Goal: Find specific page/section: Find specific page/section

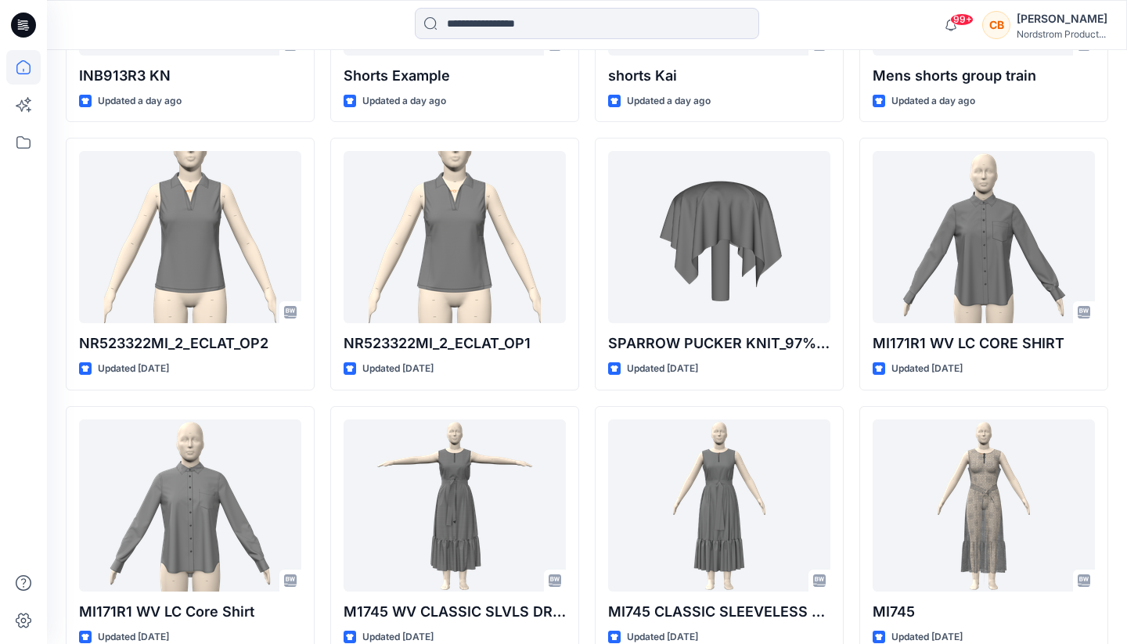
scroll to position [719, 0]
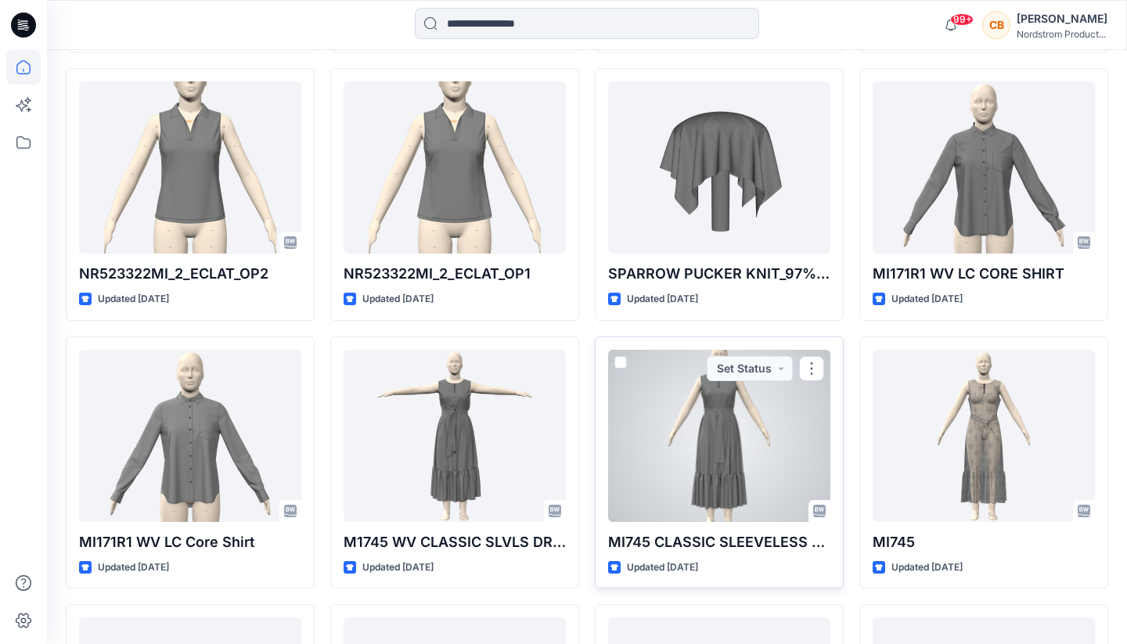
click at [724, 442] on div at bounding box center [719, 436] width 222 height 172
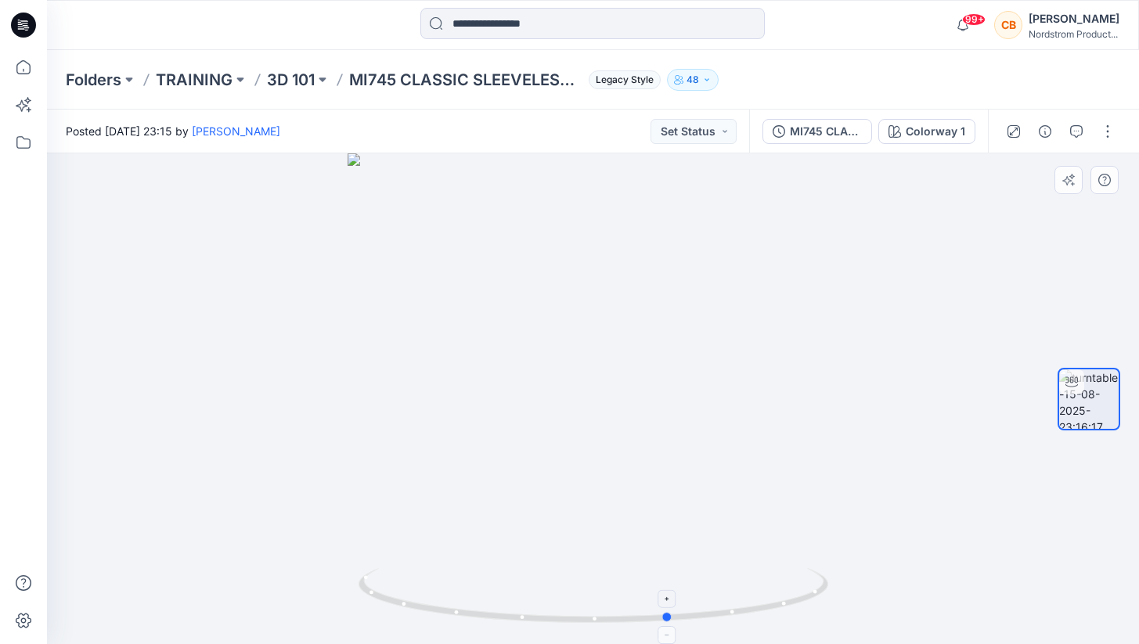
drag, startPoint x: 594, startPoint y: 622, endPoint x: 671, endPoint y: 602, distance: 79.4
click at [671, 602] on icon at bounding box center [595, 597] width 474 height 59
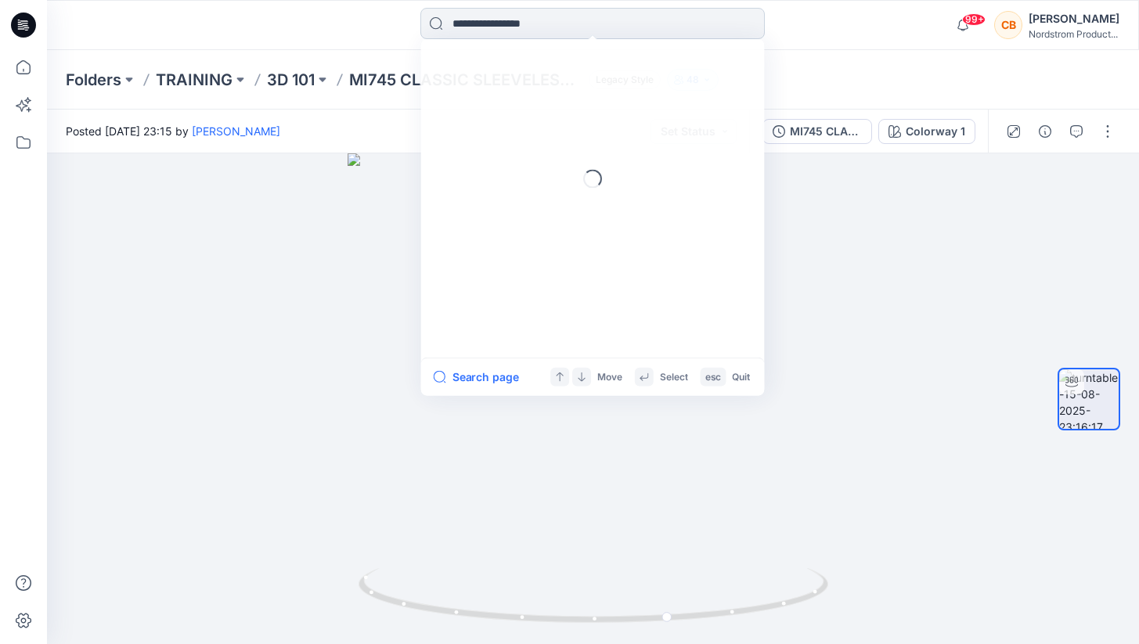
click at [521, 31] on input at bounding box center [592, 23] width 344 height 31
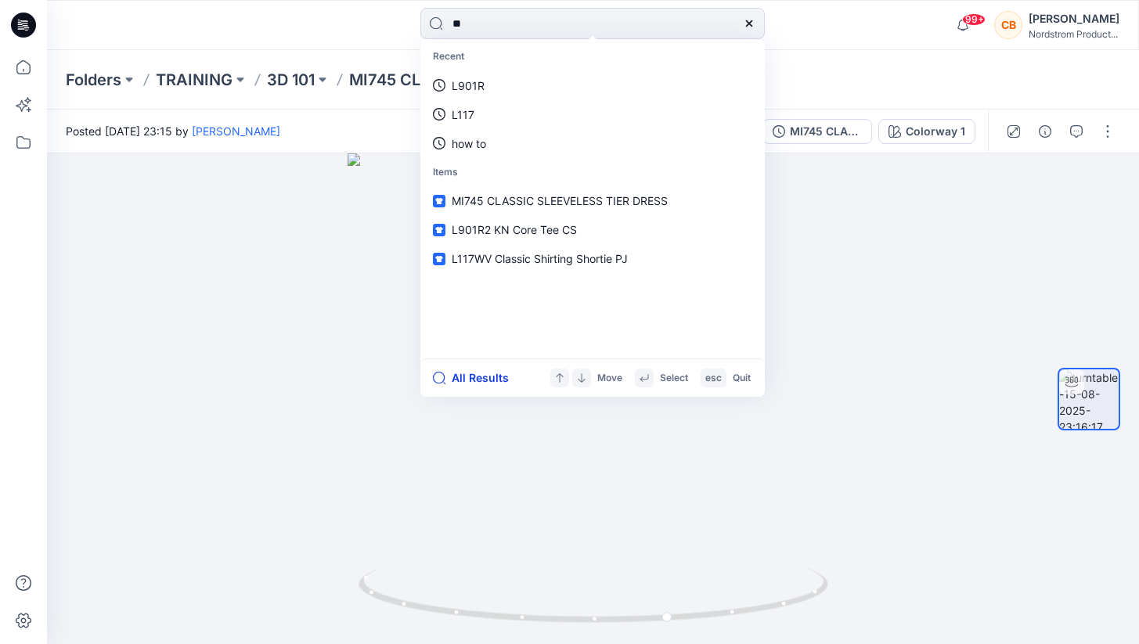
type input "**"
click at [456, 381] on button "All Results" at bounding box center [476, 378] width 86 height 19
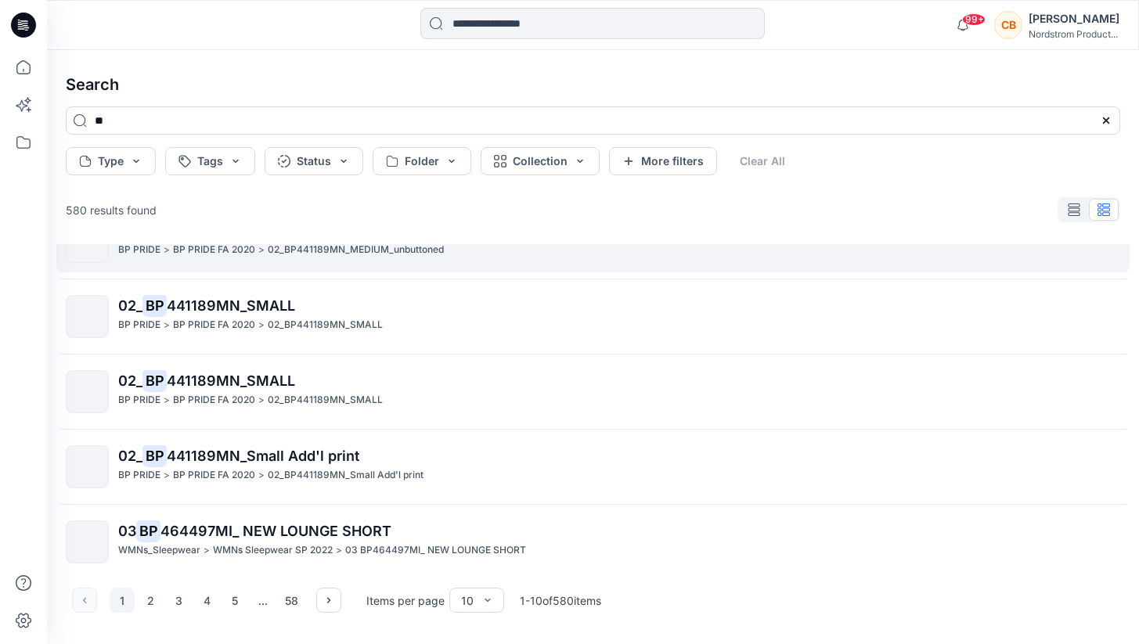
scroll to position [427, 0]
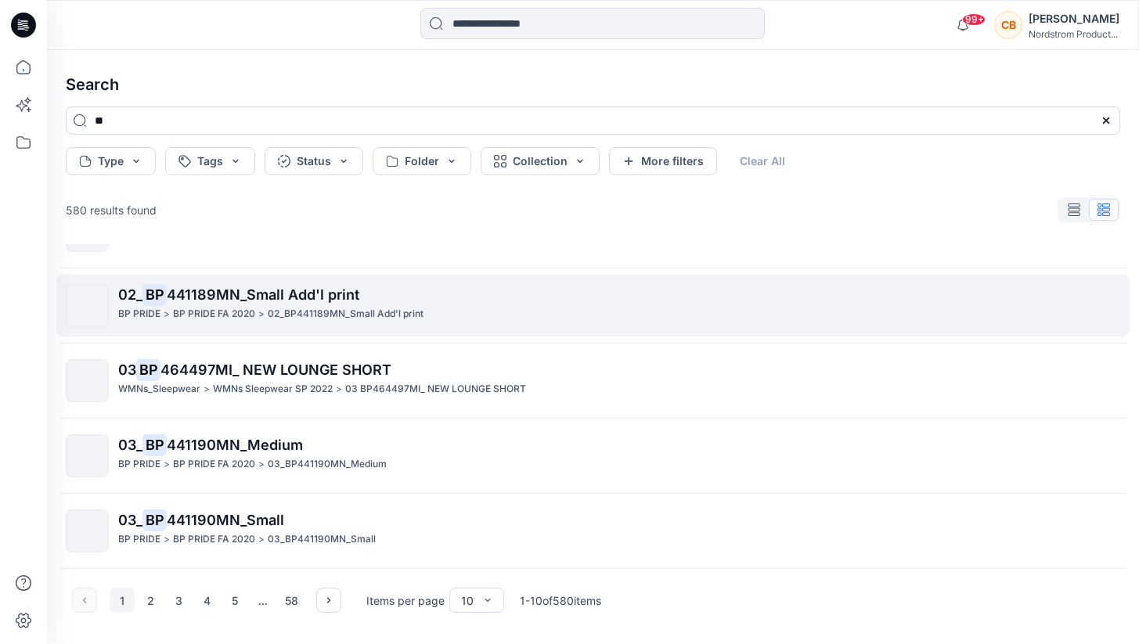
click at [233, 297] on span "441189MN_Small Add'l print" at bounding box center [263, 294] width 193 height 16
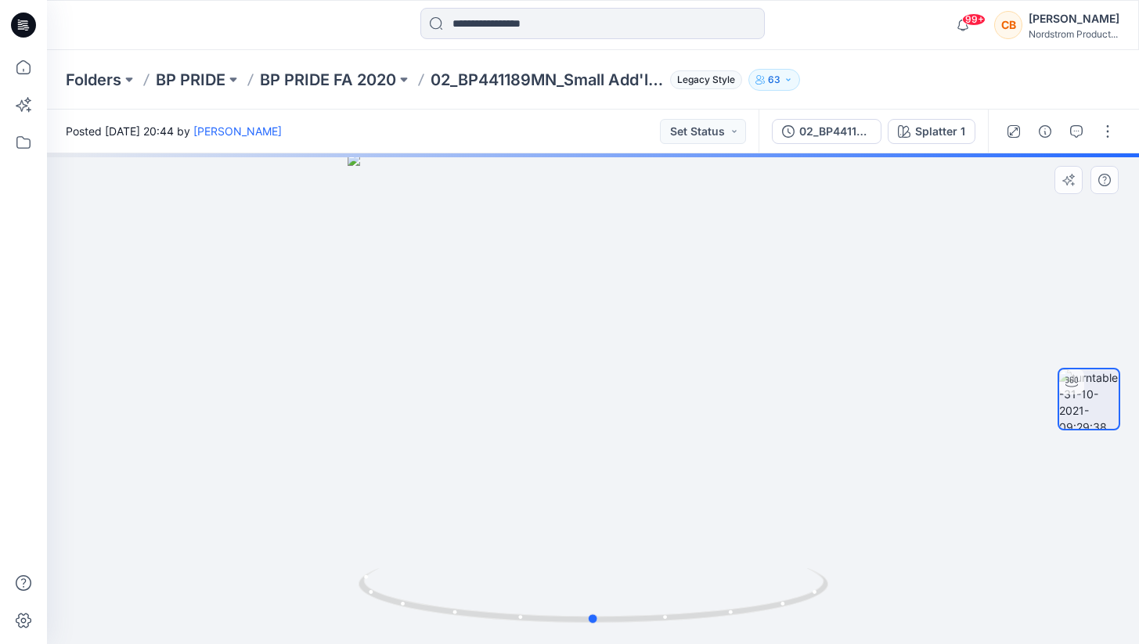
click at [594, 205] on div at bounding box center [593, 398] width 1092 height 491
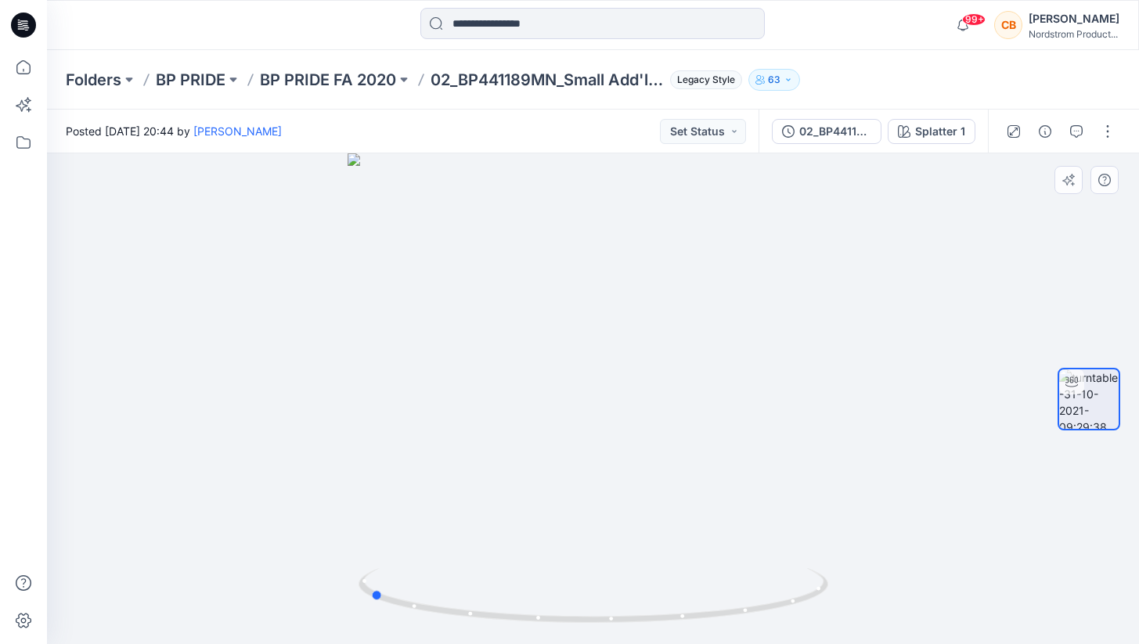
drag, startPoint x: 594, startPoint y: 618, endPoint x: 840, endPoint y: 603, distance: 246.3
click at [840, 603] on div at bounding box center [593, 398] width 1092 height 491
drag, startPoint x: 379, startPoint y: 599, endPoint x: 800, endPoint y: 613, distance: 421.3
click at [800, 613] on icon at bounding box center [595, 597] width 474 height 59
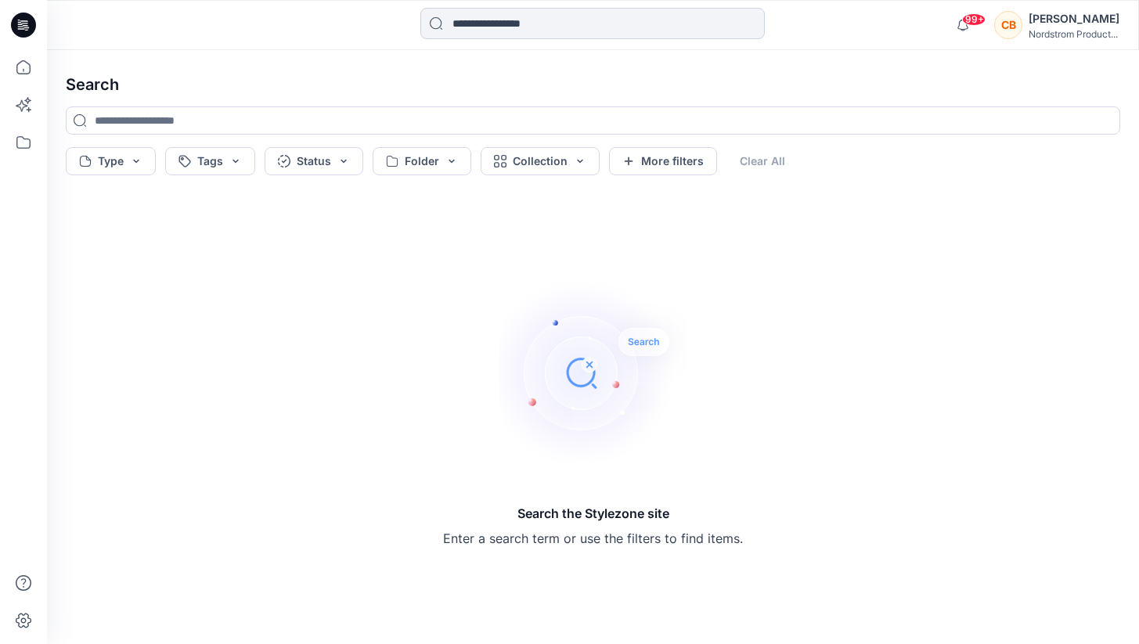
click at [464, 31] on input at bounding box center [592, 23] width 344 height 31
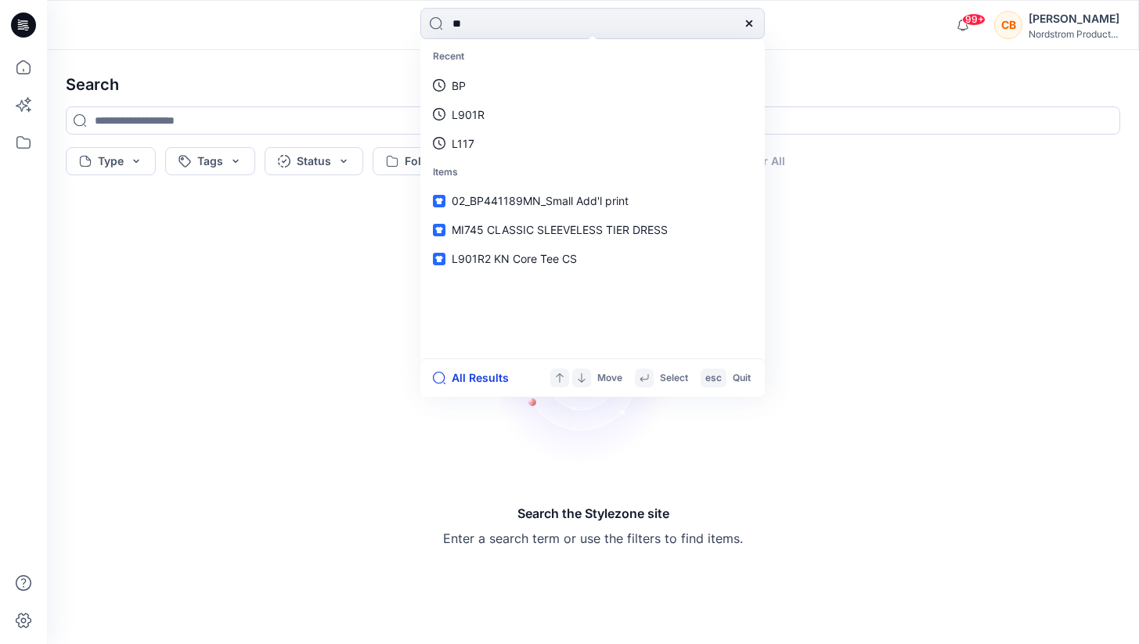
type input "**"
click at [481, 385] on button "All Results" at bounding box center [476, 378] width 86 height 19
type input "**"
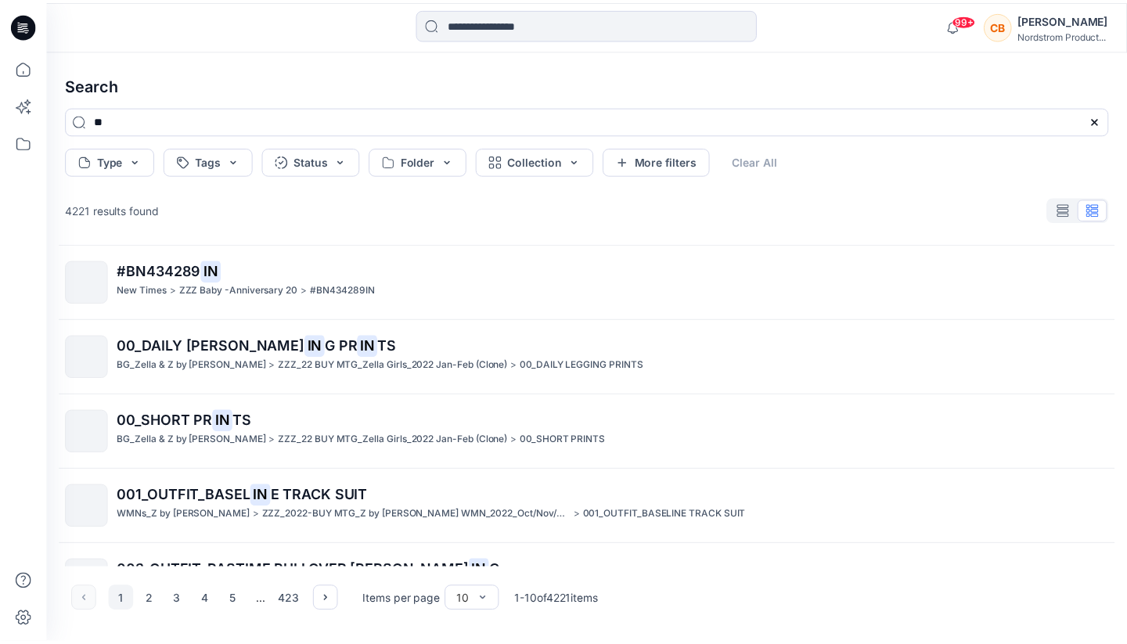
scroll to position [427, 0]
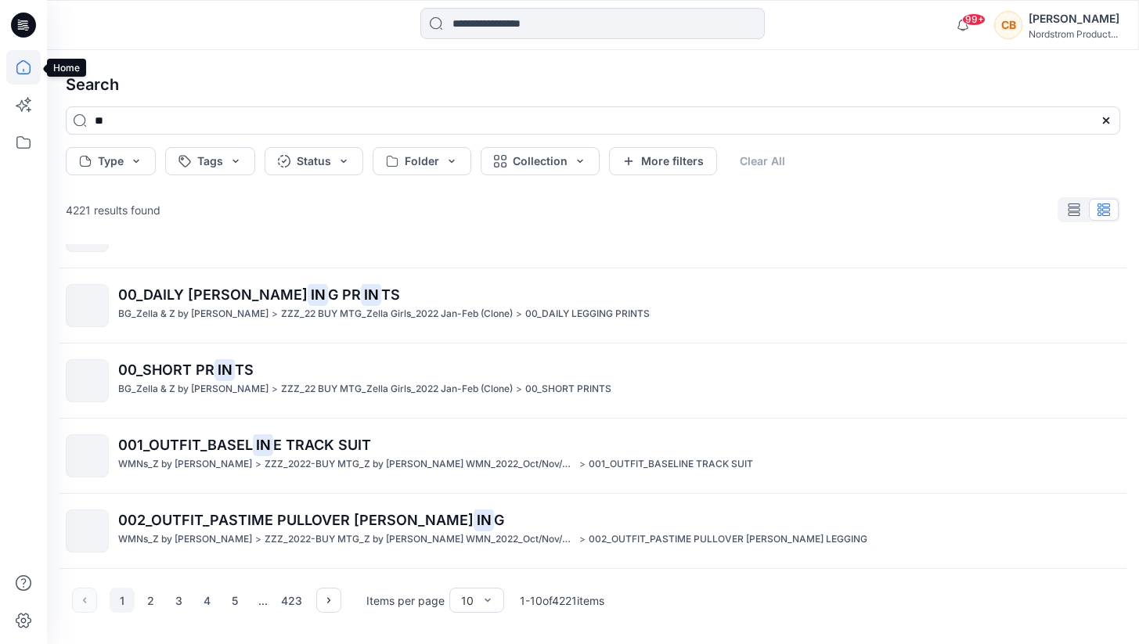
click at [24, 65] on icon at bounding box center [23, 67] width 34 height 34
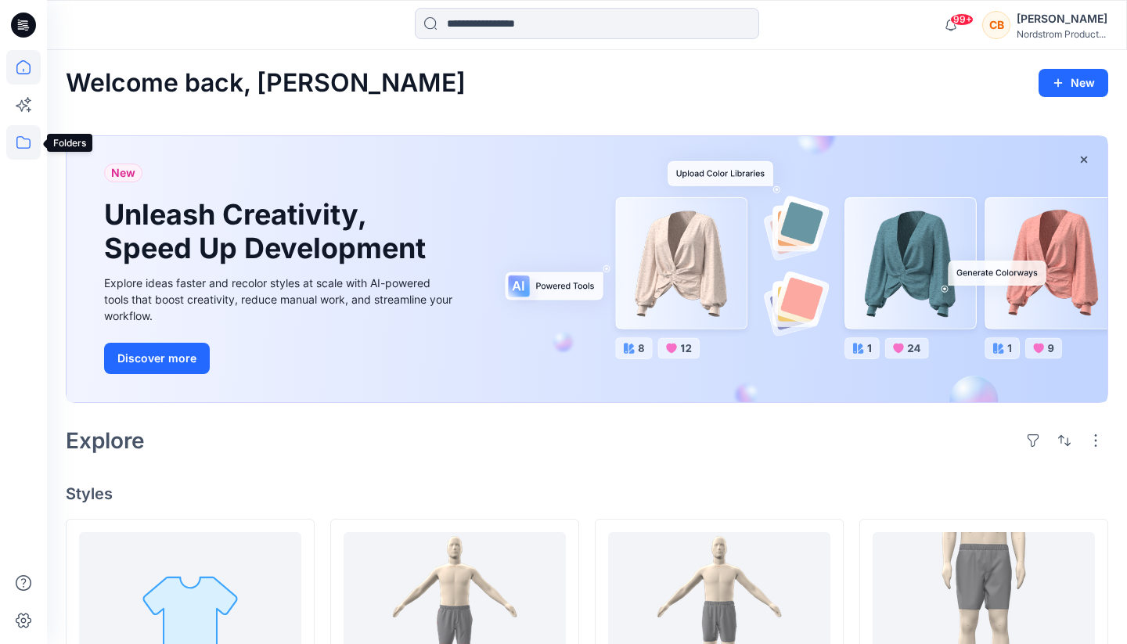
click at [22, 146] on icon at bounding box center [23, 142] width 34 height 34
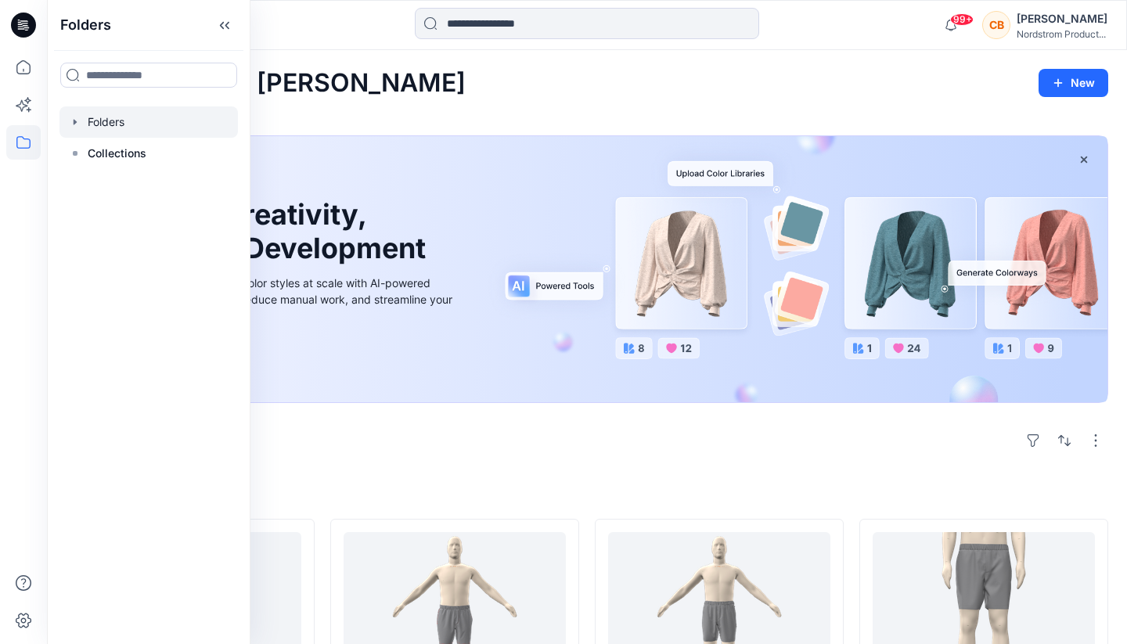
click at [112, 119] on div at bounding box center [148, 121] width 178 height 31
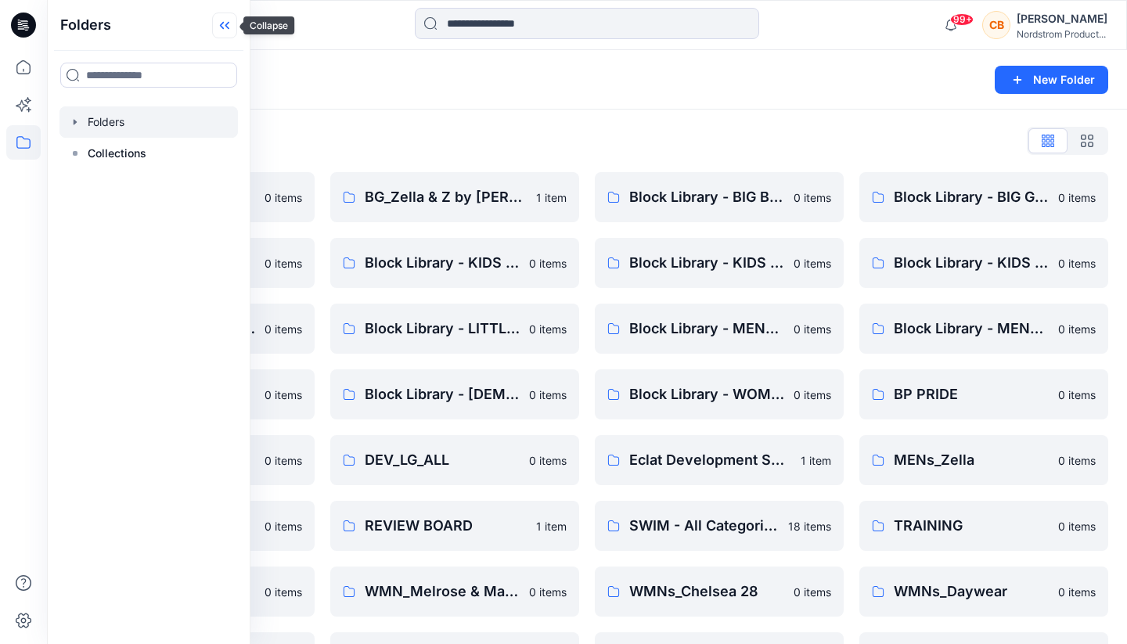
click at [227, 18] on icon at bounding box center [224, 26] width 25 height 26
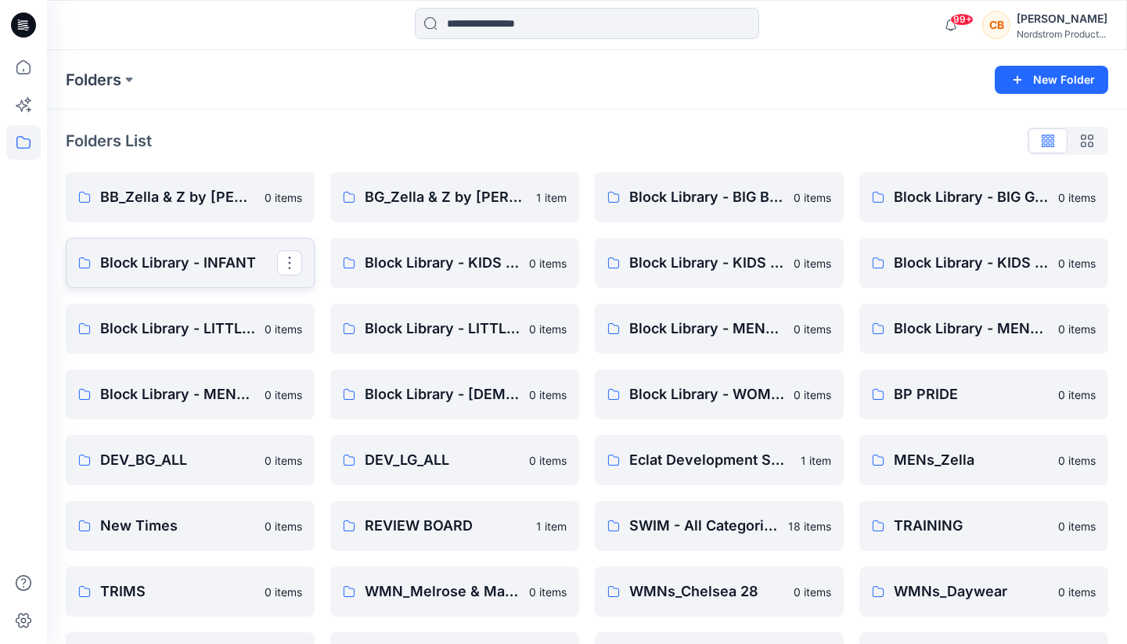
click at [182, 268] on p "Block Library - INFANT" at bounding box center [188, 263] width 177 height 22
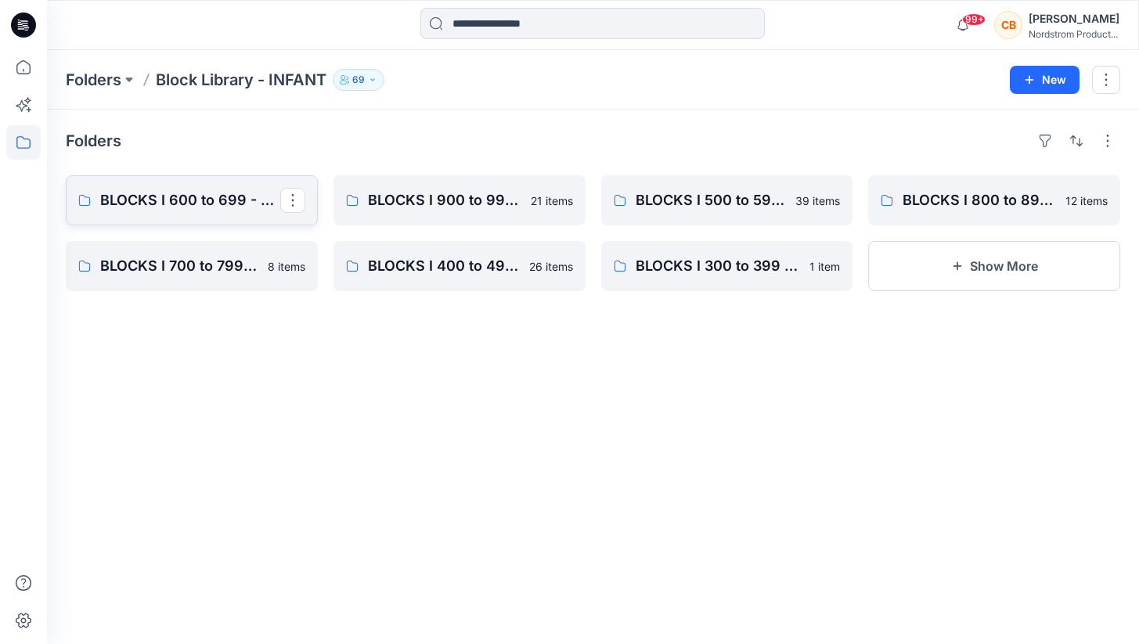
click at [191, 201] on p "BLOCKS I 600 to 699 - Hats, Bibs, Blankets, Booties, Misc" at bounding box center [190, 200] width 180 height 22
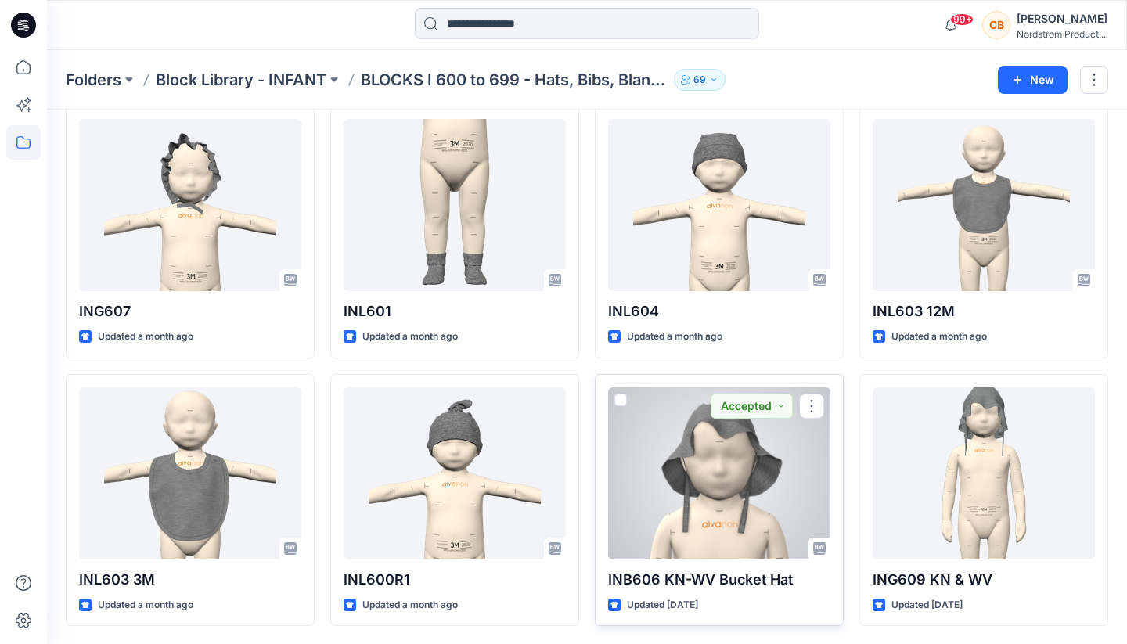
scroll to position [70, 0]
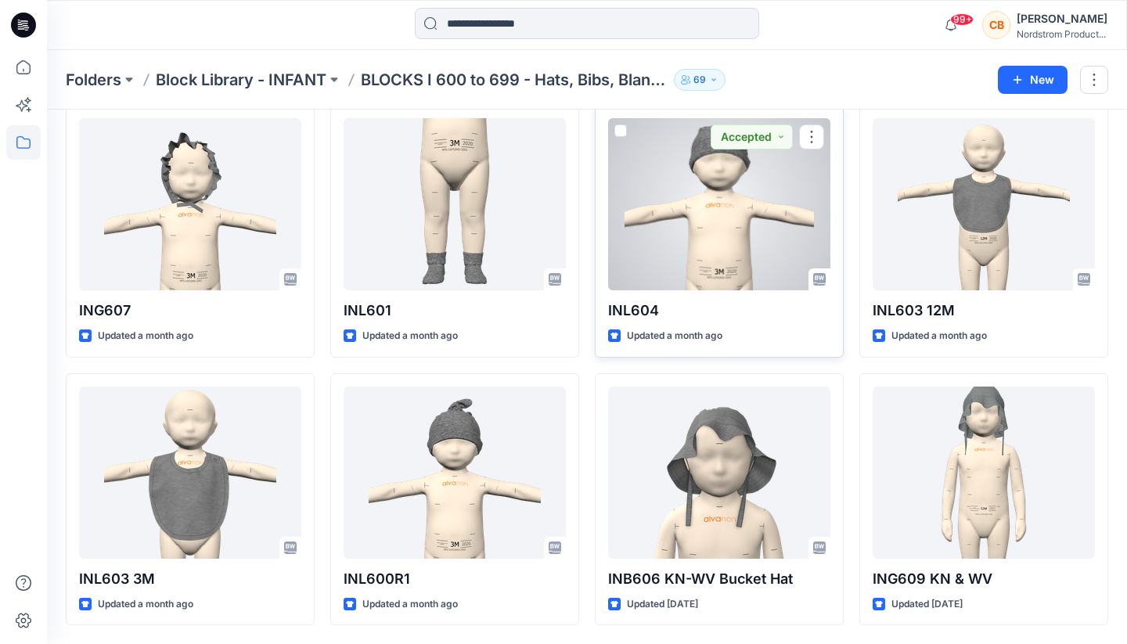
click at [721, 226] on div at bounding box center [719, 204] width 222 height 172
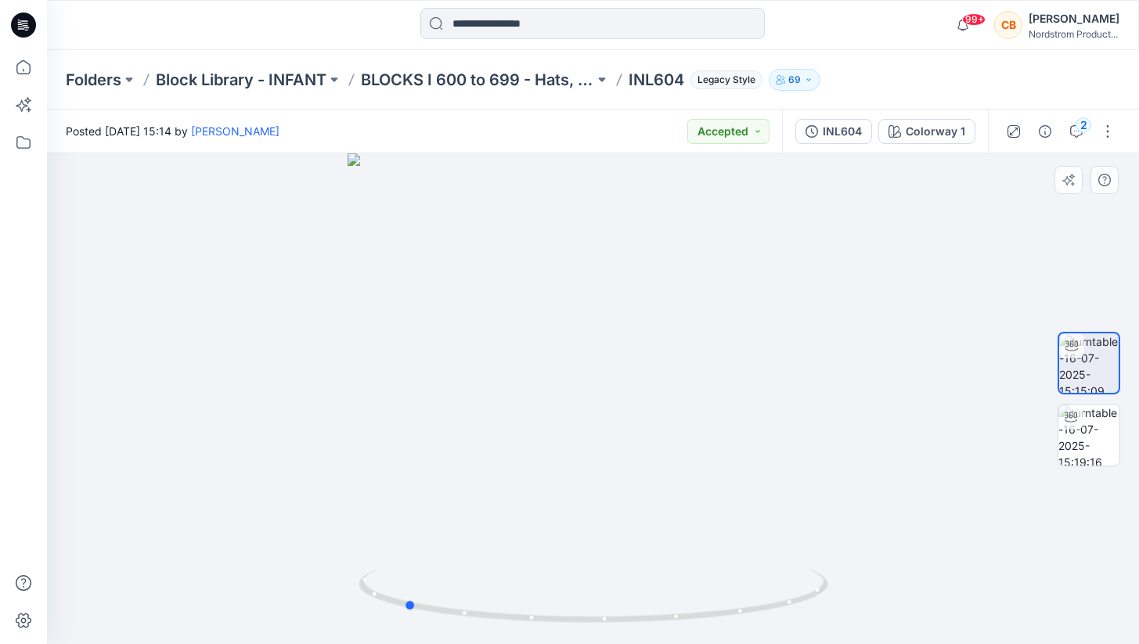
drag, startPoint x: 595, startPoint y: 623, endPoint x: 875, endPoint y: 592, distance: 281.9
click at [875, 592] on div at bounding box center [593, 398] width 1092 height 491
drag, startPoint x: 410, startPoint y: 606, endPoint x: 676, endPoint y: 609, distance: 266.1
click at [676, 609] on icon at bounding box center [595, 597] width 474 height 59
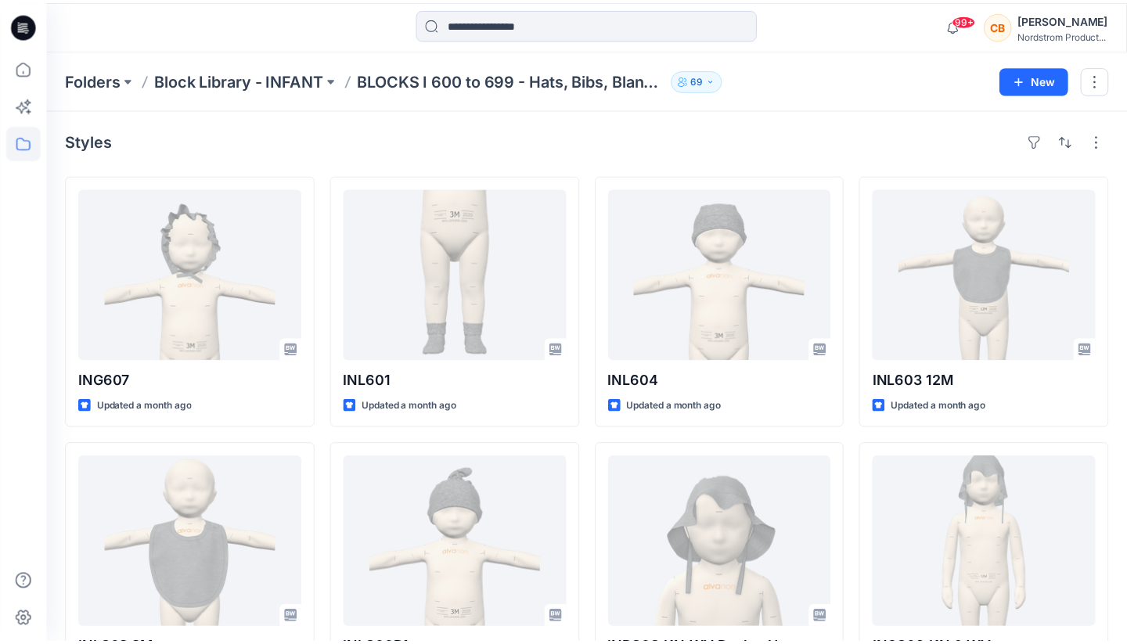
scroll to position [70, 0]
